Goal: Task Accomplishment & Management: Manage account settings

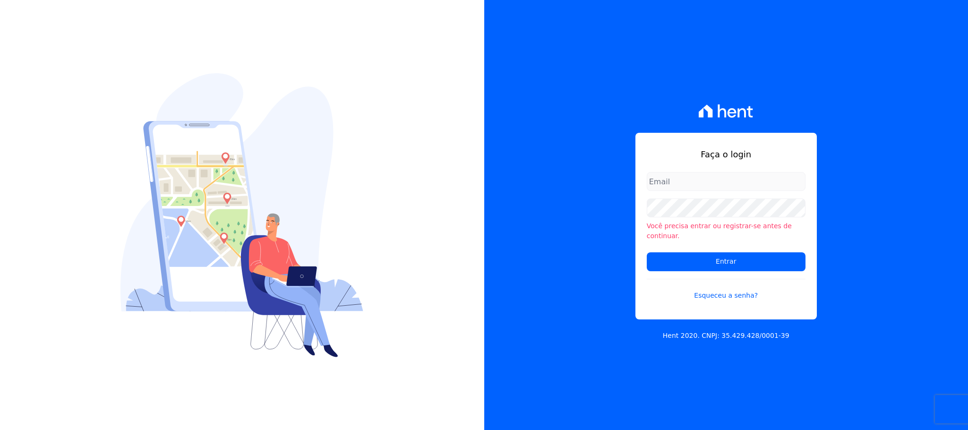
click at [715, 187] on input "email" at bounding box center [726, 181] width 159 height 19
type input "cobranca@construtorafarias.com.br"
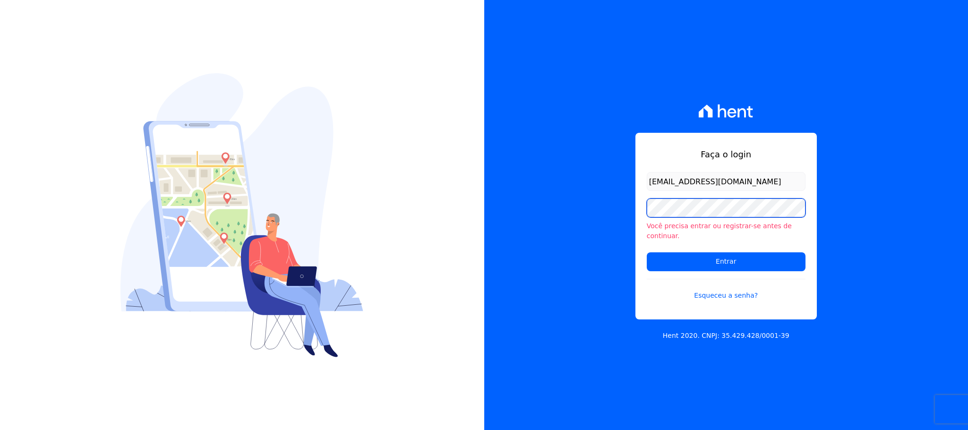
click at [647, 252] on input "Entrar" at bounding box center [726, 261] width 159 height 19
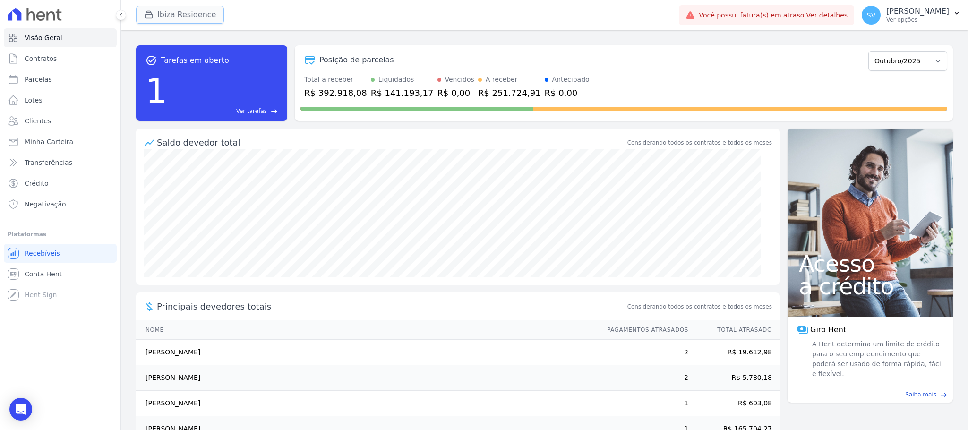
click at [203, 17] on button "Ibiza Residence" at bounding box center [180, 15] width 88 height 18
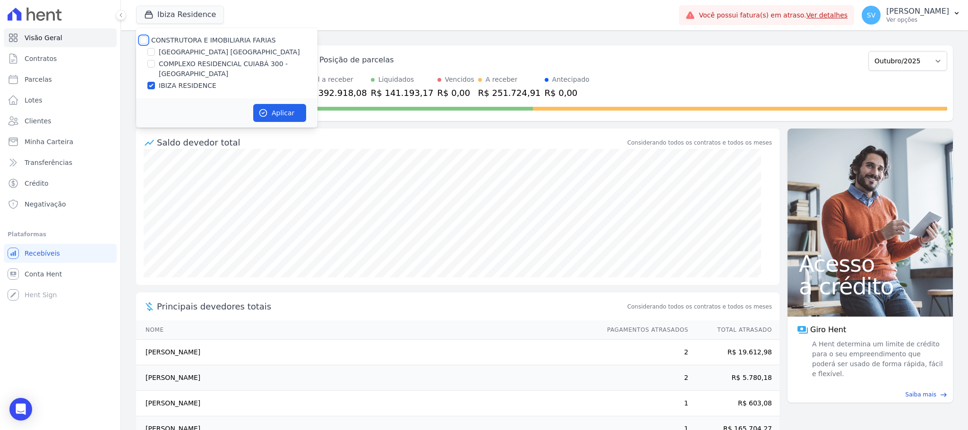
click at [144, 37] on input "CONSTRUTORA E IMOBILIARIA FARIAS" at bounding box center [144, 40] width 8 height 8
checkbox input "true"
click at [278, 110] on button "Aplicar" at bounding box center [279, 113] width 53 height 18
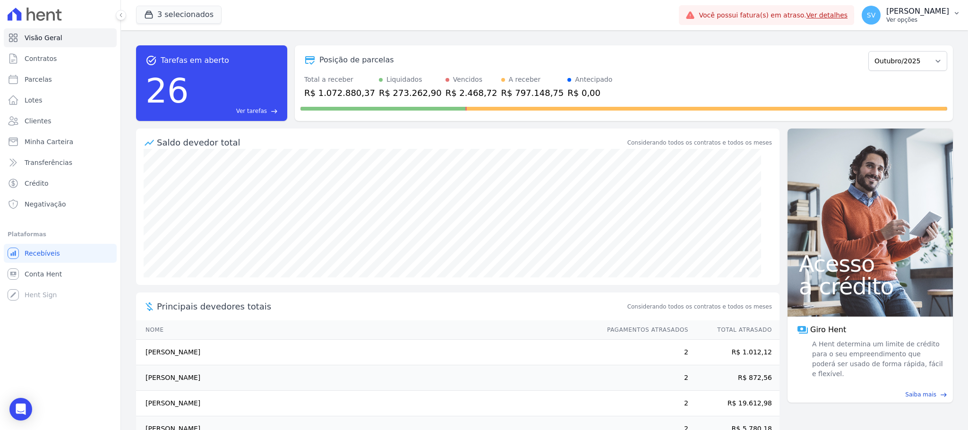
click at [904, 15] on p "[PERSON_NAME]" at bounding box center [918, 11] width 63 height 9
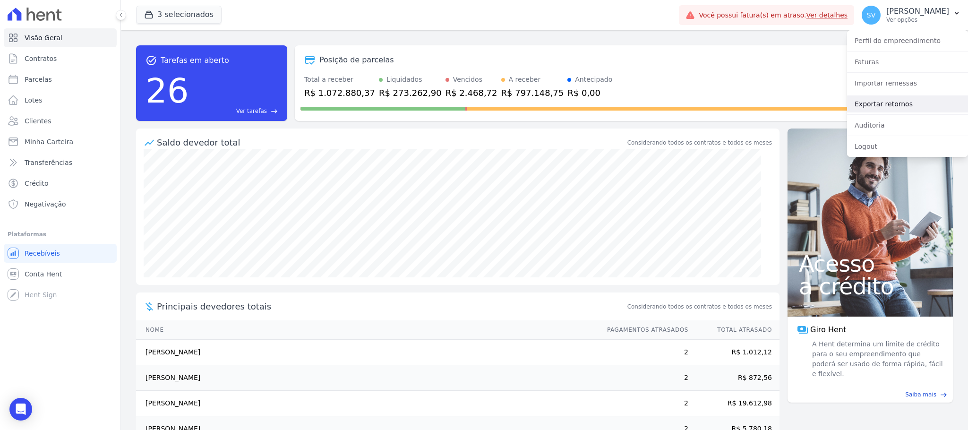
click at [900, 101] on link "Exportar retornos" at bounding box center [907, 103] width 121 height 17
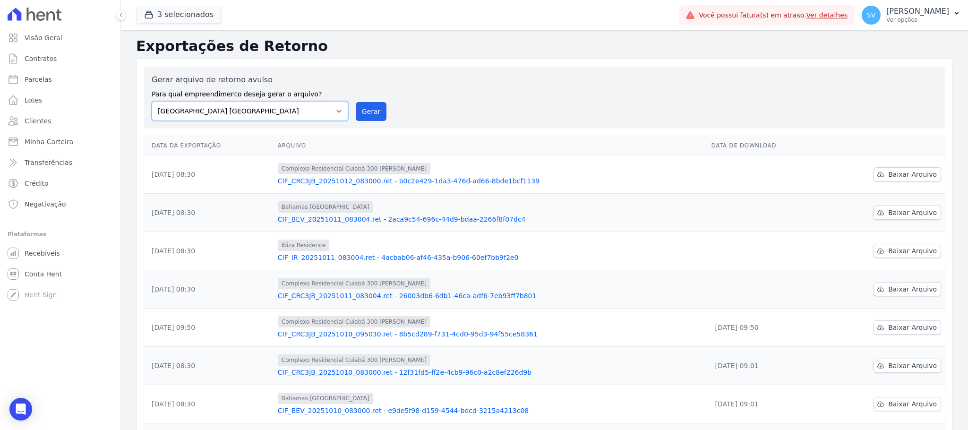
click at [341, 110] on select "BAHAMAS EAST VILLAGE COMPLEXO RESIDENCIAL CUIABÁ 300 - JOÃO DE BARRO IBIZA RESI…" at bounding box center [250, 111] width 197 height 20
drag, startPoint x: 377, startPoint y: 109, endPoint x: 530, endPoint y: 98, distance: 153.6
click at [375, 109] on button "Gerar" at bounding box center [371, 111] width 31 height 19
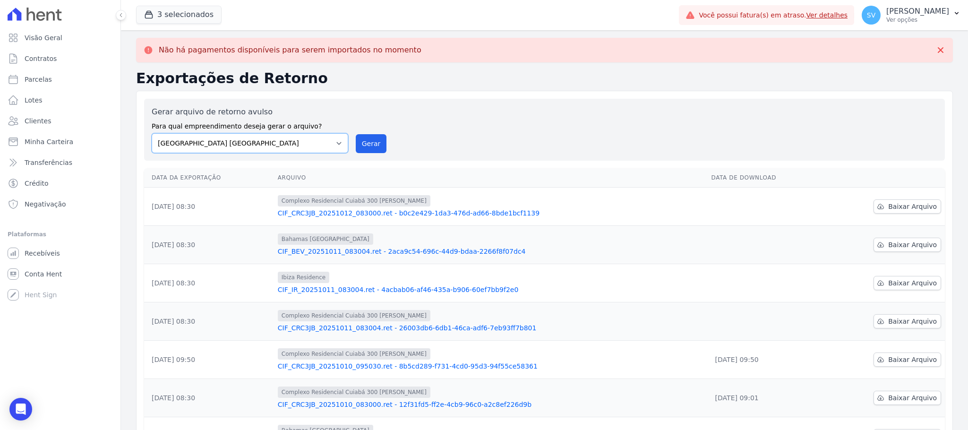
click at [338, 148] on select "BAHAMAS EAST VILLAGE COMPLEXO RESIDENCIAL CUIABÁ 300 - JOÃO DE BARRO IBIZA RESI…" at bounding box center [250, 143] width 197 height 20
select select "a999329b-d322-46c5-b2df-9163b092fb9b"
click at [152, 133] on select "BAHAMAS EAST VILLAGE COMPLEXO RESIDENCIAL CUIABÁ 300 - JOÃO DE BARRO IBIZA RESI…" at bounding box center [250, 143] width 197 height 20
drag, startPoint x: 359, startPoint y: 139, endPoint x: 513, endPoint y: 100, distance: 159.0
click at [359, 139] on button "Gerar" at bounding box center [371, 143] width 31 height 19
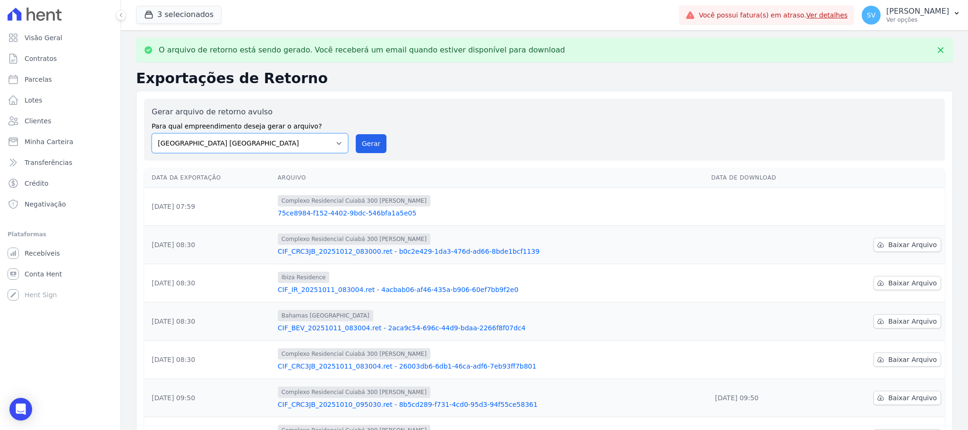
click at [335, 145] on select "BAHAMAS EAST VILLAGE COMPLEXO RESIDENCIAL CUIABÁ 300 - JOÃO DE BARRO IBIZA RESI…" at bounding box center [250, 143] width 197 height 20
select select "a999329b-d322-46c5-b2df-9163b092fb9b"
click at [152, 133] on select "BAHAMAS EAST VILLAGE COMPLEXO RESIDENCIAL CUIABÁ 300 - JOÃO DE BARRO IBIZA RESI…" at bounding box center [250, 143] width 197 height 20
click at [366, 134] on div "Gerar arquivo de retorno avulso Para qual empreendimento deseja gerar o arquivo…" at bounding box center [545, 129] width 786 height 47
drag, startPoint x: 376, startPoint y: 149, endPoint x: 545, endPoint y: 111, distance: 173.5
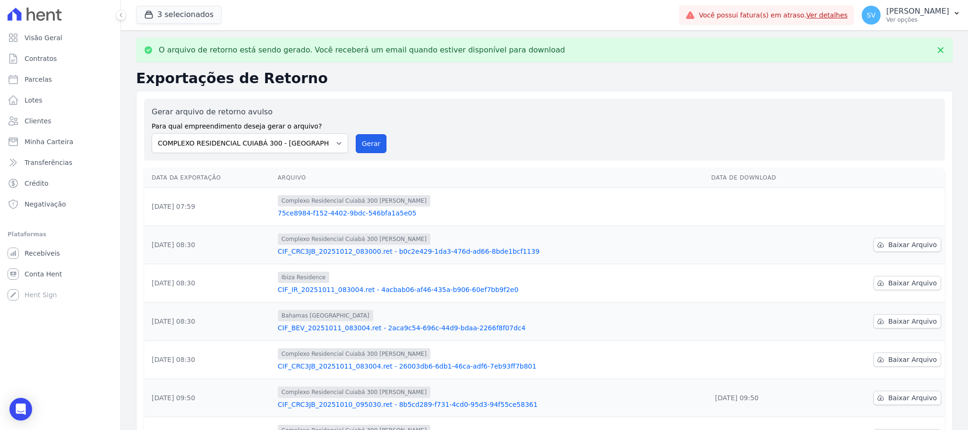
click at [376, 149] on button "Gerar" at bounding box center [371, 143] width 31 height 19
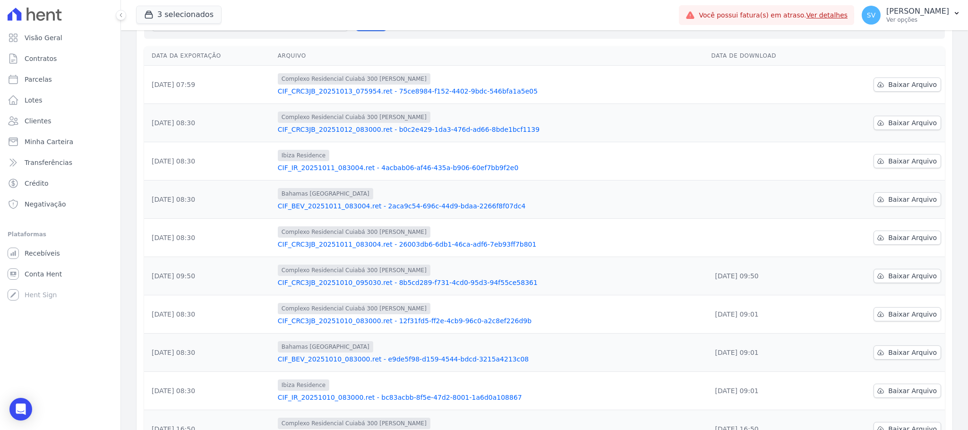
scroll to position [89, 0]
click at [900, 240] on span "Baixar Arquivo" at bounding box center [913, 237] width 49 height 9
click at [899, 203] on span "Baixar Arquivo" at bounding box center [913, 199] width 49 height 9
click at [899, 159] on span "Baixar Arquivo" at bounding box center [913, 161] width 49 height 9
click at [908, 124] on span "Baixar Arquivo" at bounding box center [913, 123] width 49 height 9
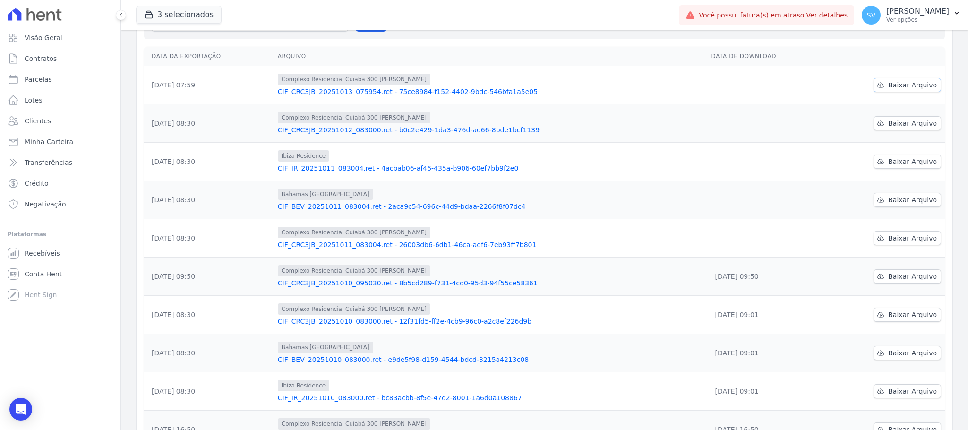
click at [902, 88] on span "Baixar Arquivo" at bounding box center [913, 84] width 49 height 9
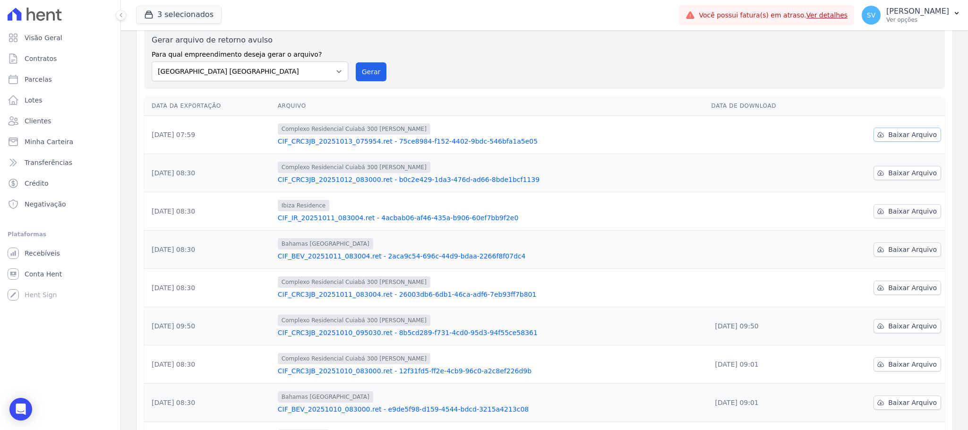
scroll to position [18, 0]
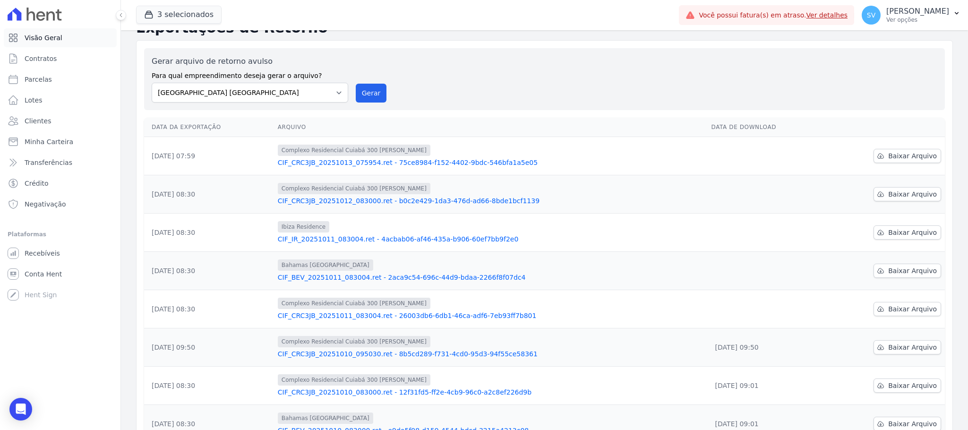
click at [40, 40] on span "Visão Geral" at bounding box center [44, 37] width 38 height 9
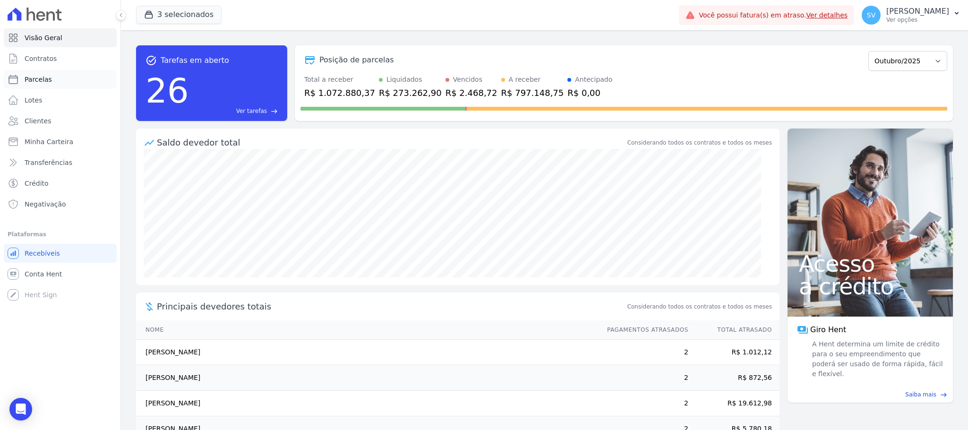
click at [47, 75] on span "Parcelas" at bounding box center [38, 79] width 27 height 9
select select
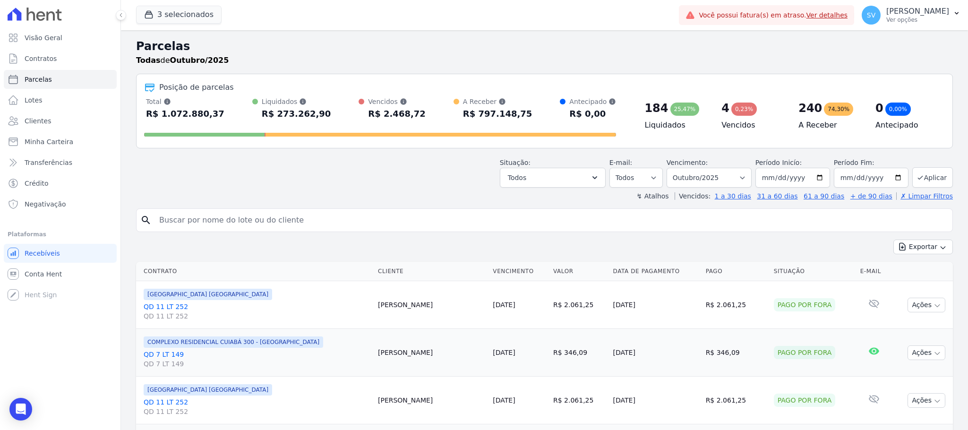
click at [349, 226] on input "search" at bounding box center [551, 220] width 795 height 19
paste input "[PERSON_NAME]"
type input "[PERSON_NAME]"
select select
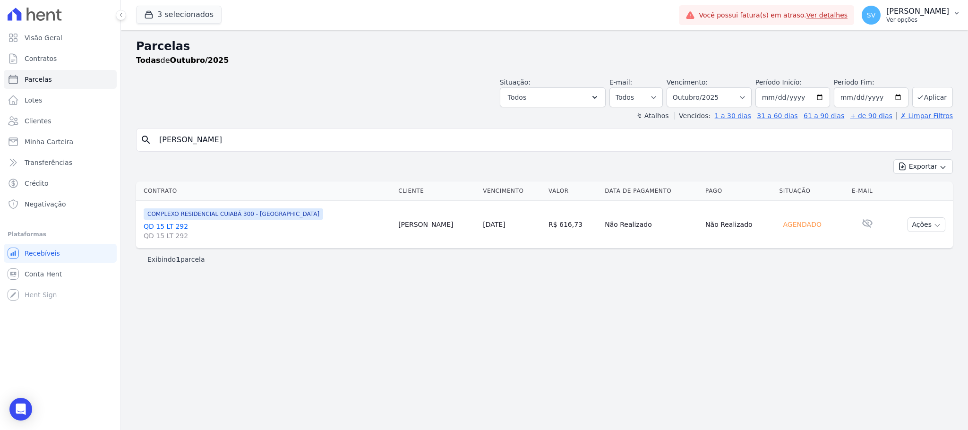
click at [887, 8] on p "[PERSON_NAME]" at bounding box center [918, 11] width 63 height 9
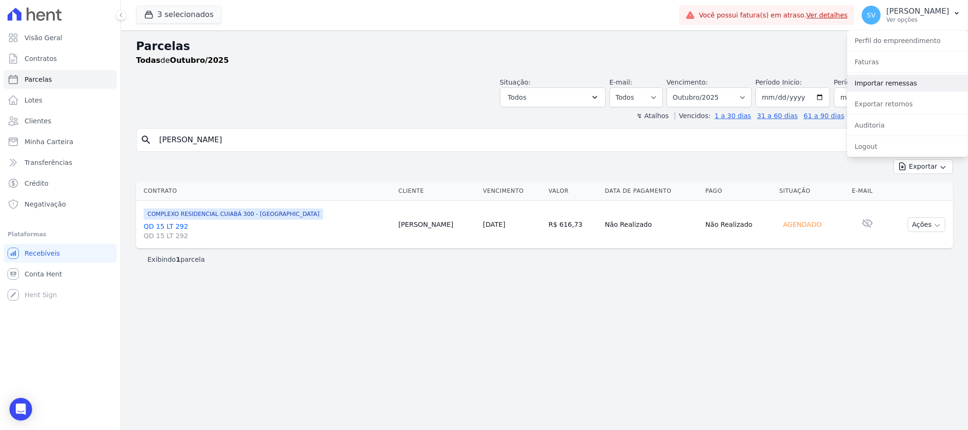
click at [887, 85] on link "Importar remessas" at bounding box center [907, 83] width 121 height 17
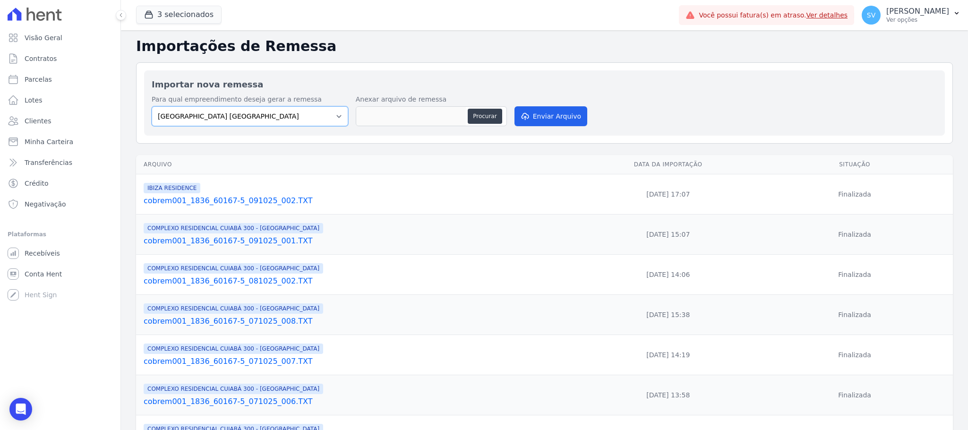
drag, startPoint x: 335, startPoint y: 119, endPoint x: 322, endPoint y: 121, distance: 12.9
click at [332, 119] on select "BAHAMAS EAST VILLAGE COMPLEXO RESIDENCIAL CUIABÁ 300 - JOÃO DE BARRO IBIZA RESI…" at bounding box center [250, 116] width 197 height 20
select select "a999329b-d322-46c5-b2df-9163b092fb9b"
click at [152, 107] on select "BAHAMAS EAST VILLAGE COMPLEXO RESIDENCIAL CUIABÁ 300 - JOÃO DE BARRO IBIZA RESI…" at bounding box center [250, 116] width 197 height 20
click at [491, 111] on button "Procurar" at bounding box center [485, 116] width 34 height 15
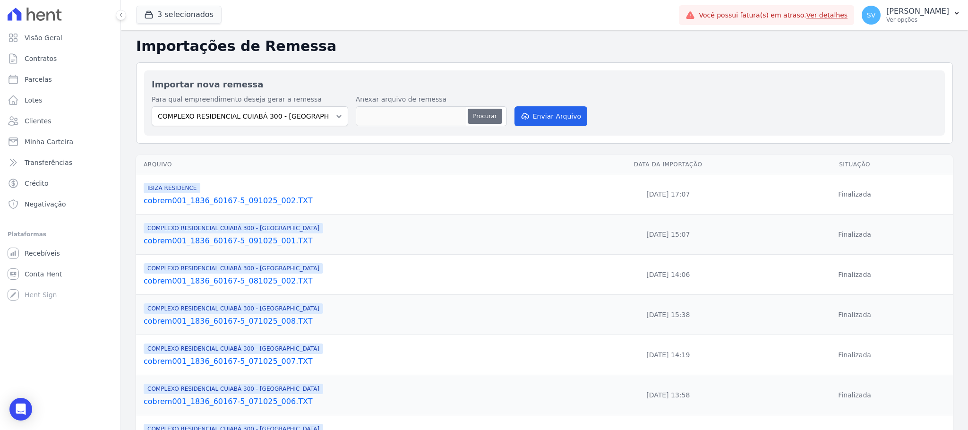
type input "cobrem001_1836_60167-5_131025_001.TXT"
click at [527, 111] on button "Enviar Arquivo" at bounding box center [551, 116] width 73 height 20
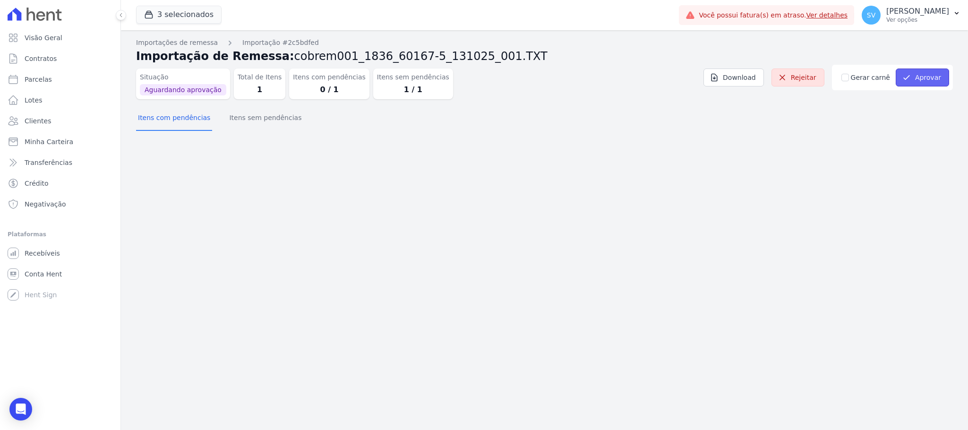
click at [929, 77] on button "Aprovar" at bounding box center [922, 78] width 53 height 18
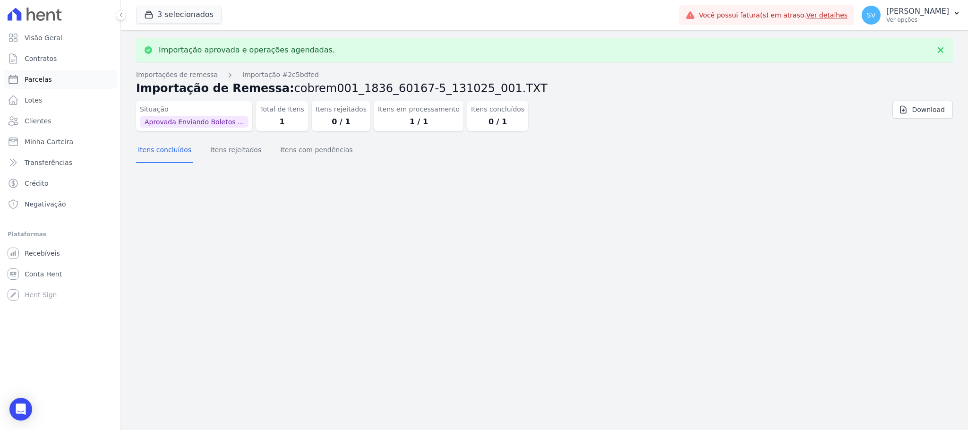
click at [40, 75] on span "Parcelas" at bounding box center [38, 79] width 27 height 9
select select
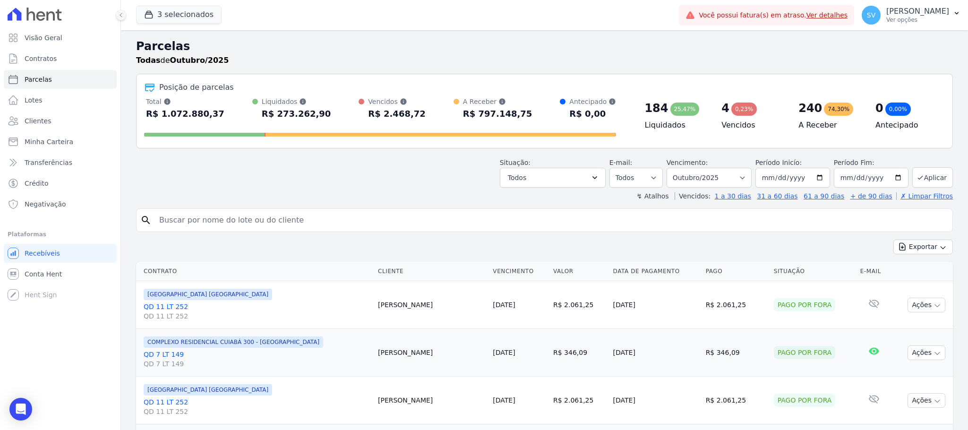
click at [298, 221] on input "search" at bounding box center [551, 220] width 795 height 19
paste input "[PERSON_NAME]"
type input "[PERSON_NAME]"
select select
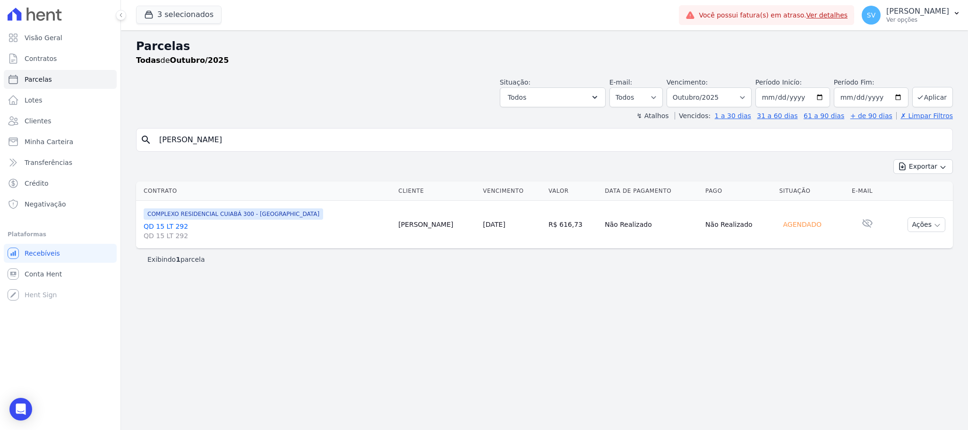
click at [812, 144] on input "[PERSON_NAME]" at bounding box center [551, 139] width 795 height 19
select select
click at [190, 217] on span "COMPLEXO RESIDENCIAL CUIABÁ 300 - [GEOGRAPHIC_DATA]" at bounding box center [234, 213] width 180 height 11
click at [164, 227] on link "QD 15 LT 292 QD 15 LT 292" at bounding box center [267, 231] width 247 height 19
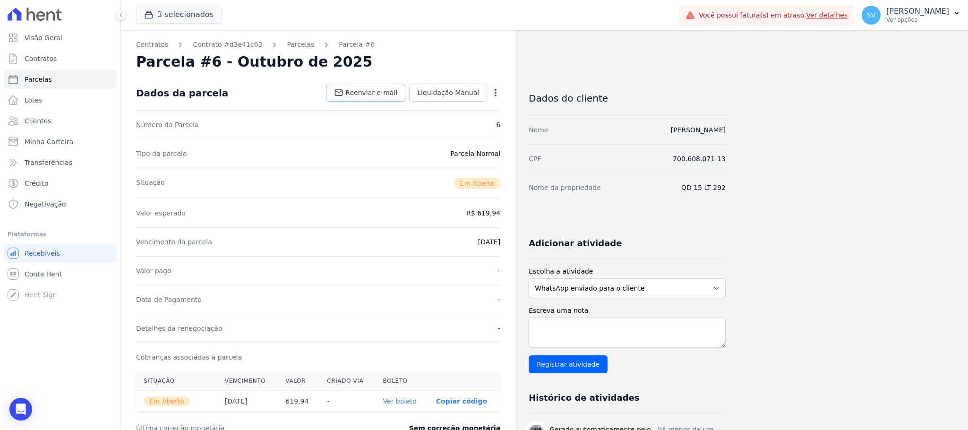
click at [363, 95] on span "Reenviar e-mail" at bounding box center [371, 92] width 52 height 9
